Goal: Book appointment/travel/reservation

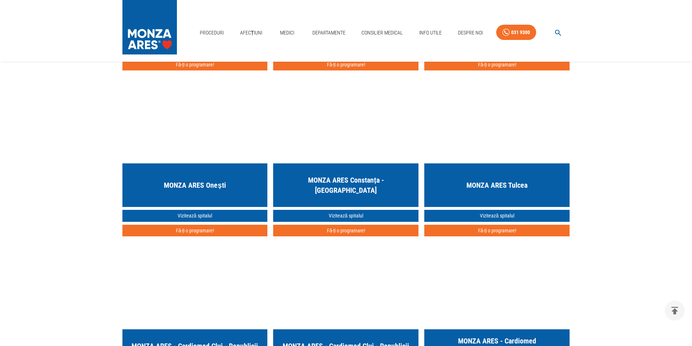
scroll to position [1854, 0]
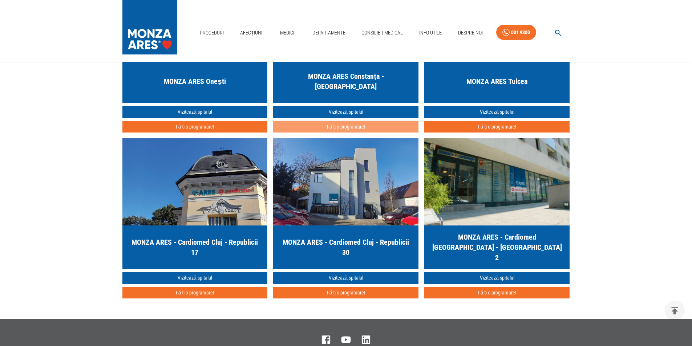
click at [350, 130] on button "Fă-ți o programare!" at bounding box center [345, 127] width 145 height 12
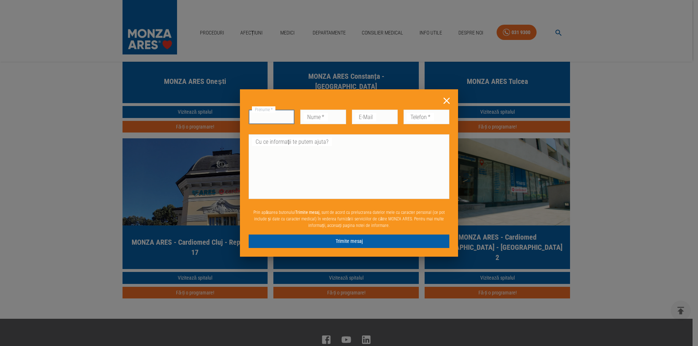
click at [267, 119] on input "Prenume   *" at bounding box center [272, 117] width 46 height 15
type input "MADALINA"
type input "RADU"
type input "[EMAIL_ADDRESS][DOMAIN_NAME]"
type input "0722556903"
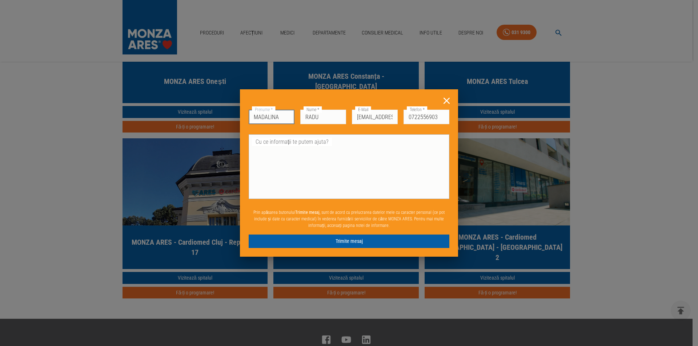
click at [311, 149] on textarea "Cu ce informații te putem ajuta?" at bounding box center [349, 167] width 190 height 59
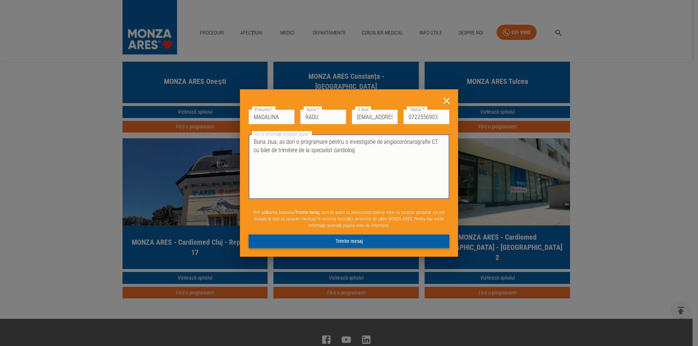
type textarea "Buna ziua, as dori o programare pentru o investigatie de angiocoronarografie CT…"
click at [350, 242] on button "Trimite mesaj" at bounding box center [349, 241] width 201 height 13
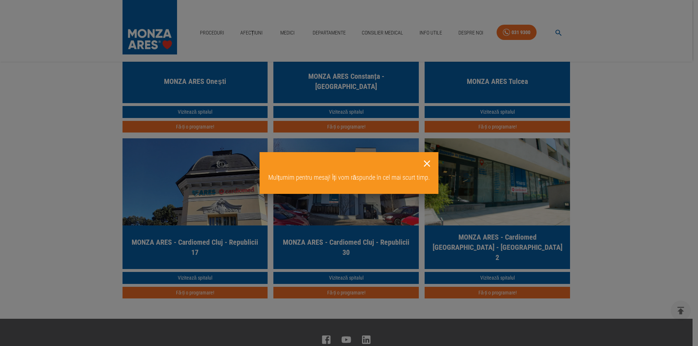
click at [425, 164] on icon at bounding box center [426, 163] width 11 height 11
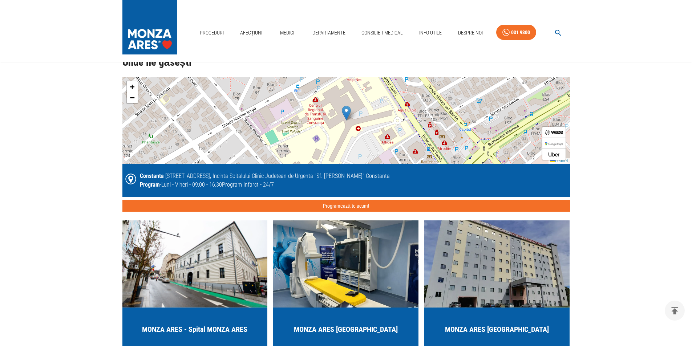
scroll to position [1415, 0]
